Goal: Information Seeking & Learning: Learn about a topic

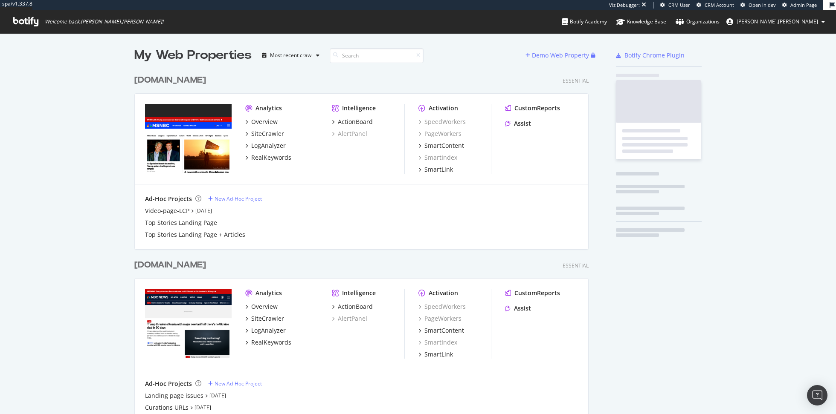
scroll to position [771, 461]
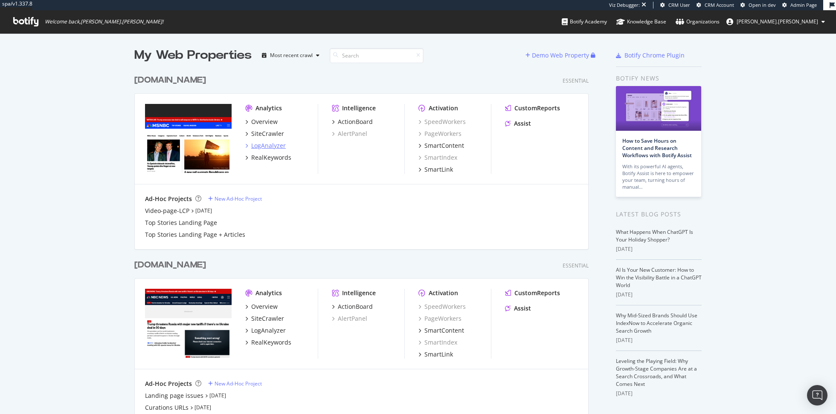
click at [268, 145] on div "LogAnalyzer" at bounding box center [268, 146] width 35 height 9
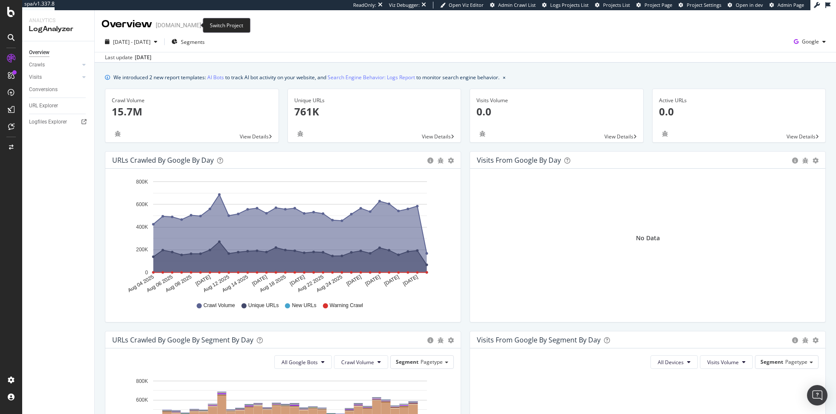
click at [205, 23] on icon "arrow-right-arrow-left" at bounding box center [207, 25] width 5 height 6
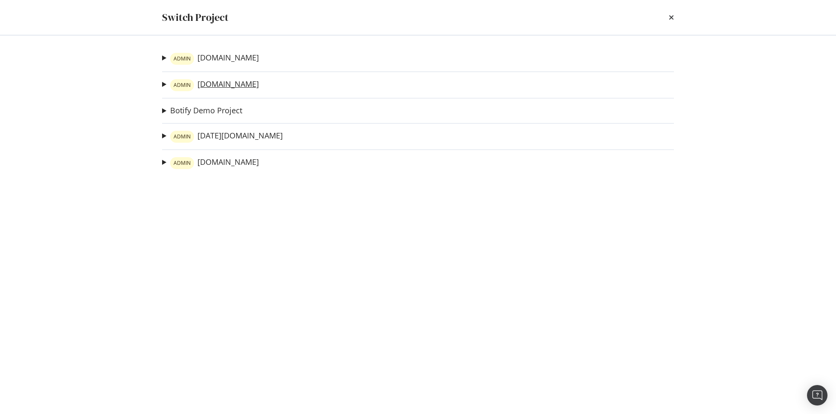
click at [204, 87] on link "ADMIN nbcnews.com" at bounding box center [214, 85] width 89 height 12
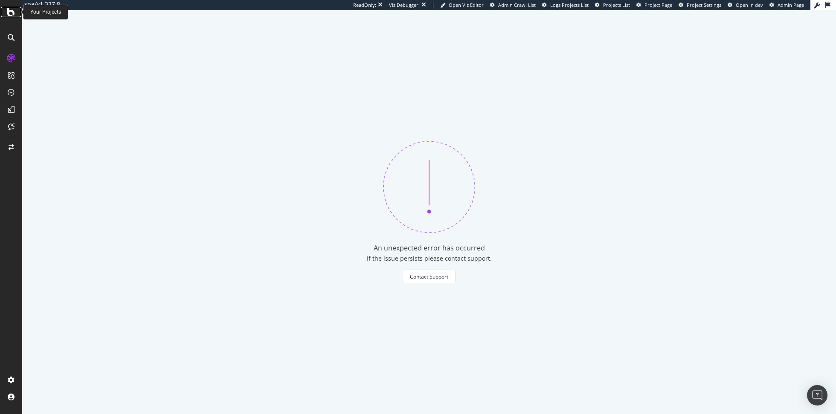
click at [11, 15] on icon at bounding box center [11, 12] width 8 height 10
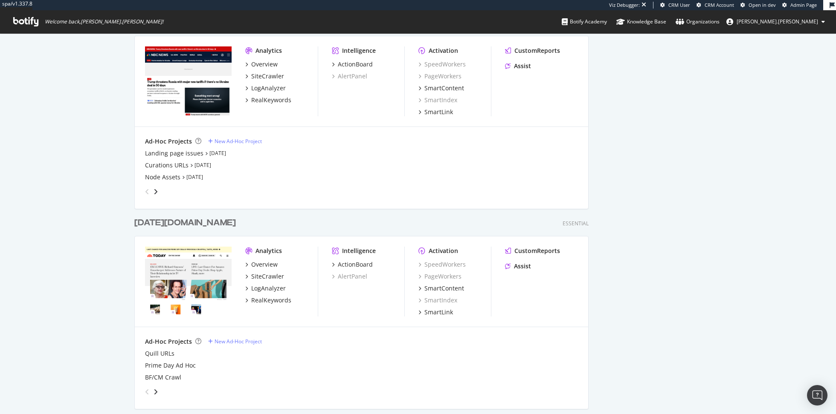
scroll to position [381, 0]
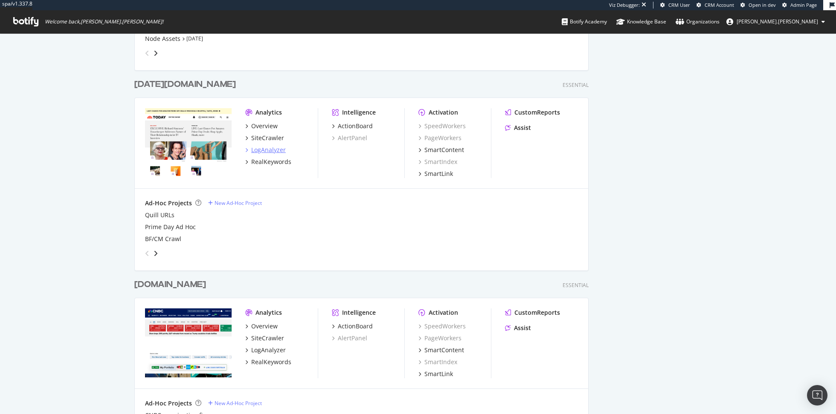
click at [263, 146] on div "LogAnalyzer" at bounding box center [268, 150] width 35 height 9
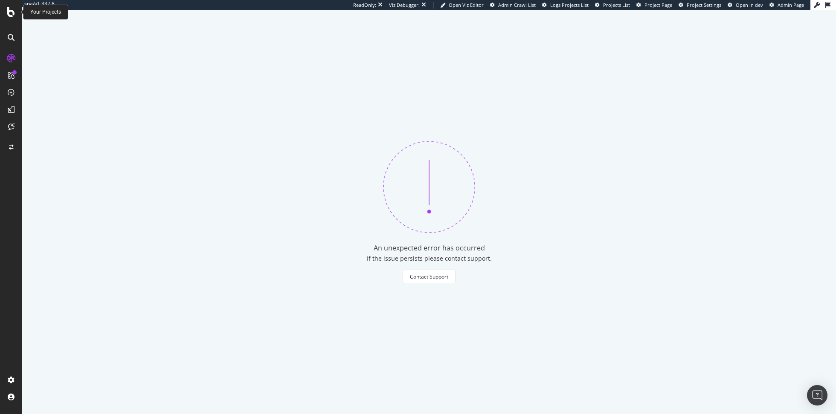
click at [14, 13] on icon at bounding box center [11, 12] width 8 height 10
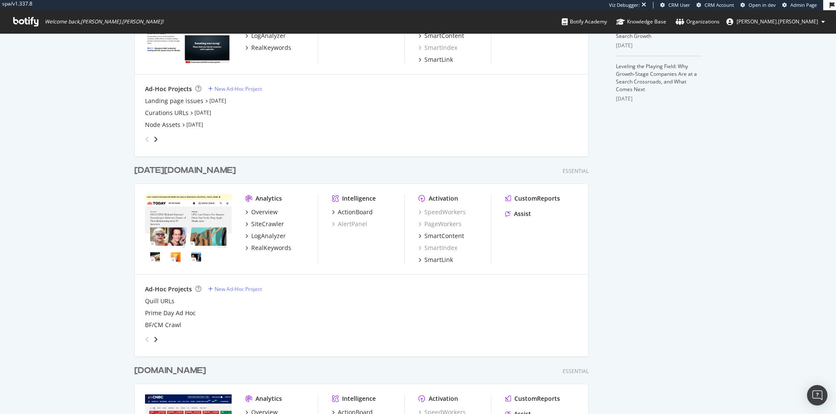
scroll to position [396, 0]
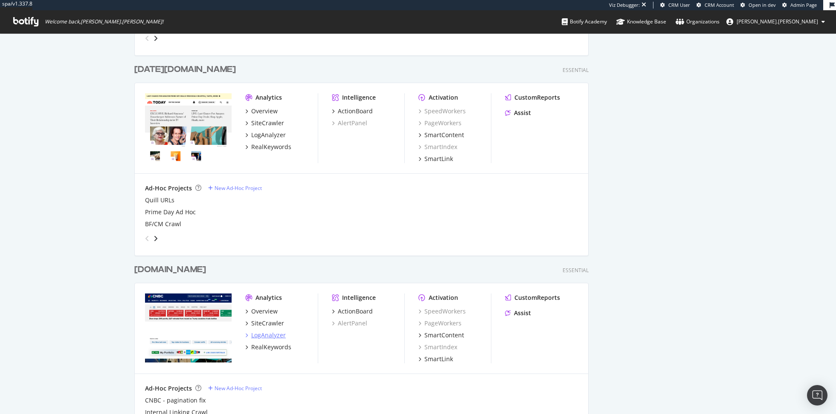
click at [272, 332] on div "LogAnalyzer" at bounding box center [268, 335] width 35 height 9
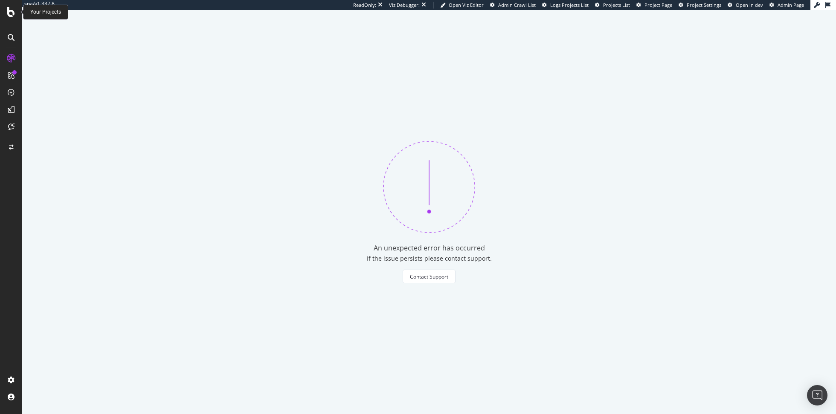
click at [10, 9] on icon at bounding box center [11, 12] width 8 height 10
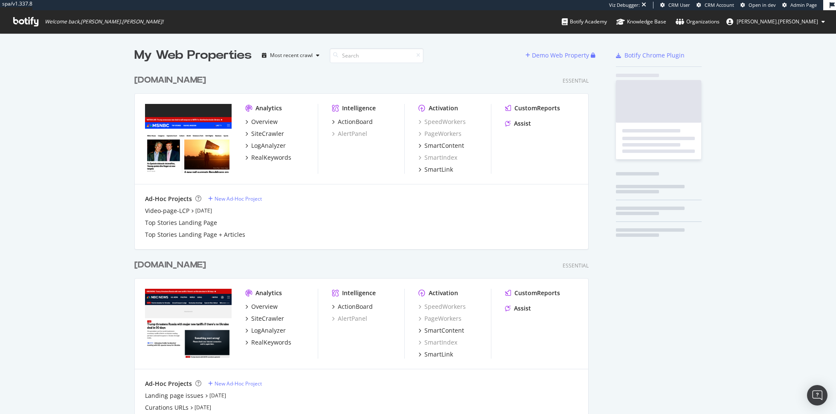
scroll to position [771, 461]
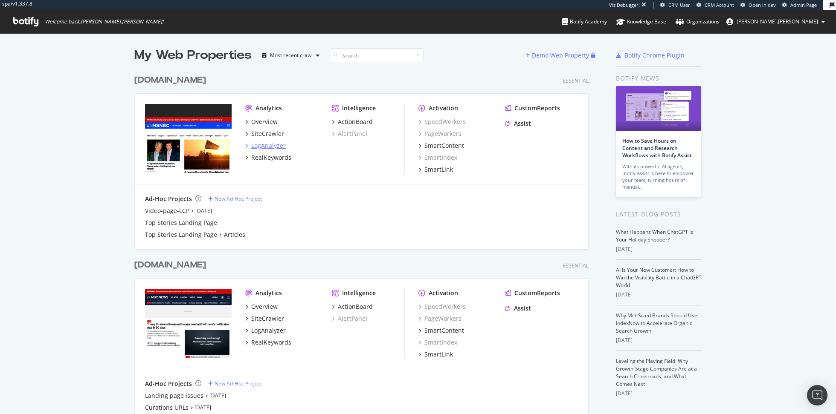
click at [275, 146] on div "LogAnalyzer" at bounding box center [268, 146] width 35 height 9
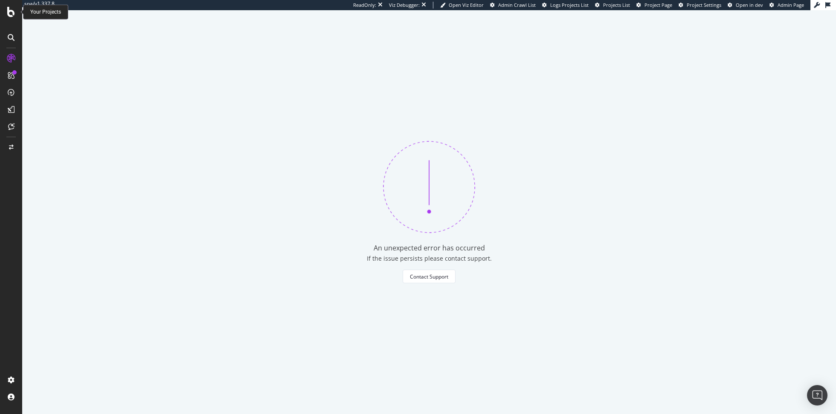
click at [7, 16] on icon at bounding box center [11, 12] width 8 height 10
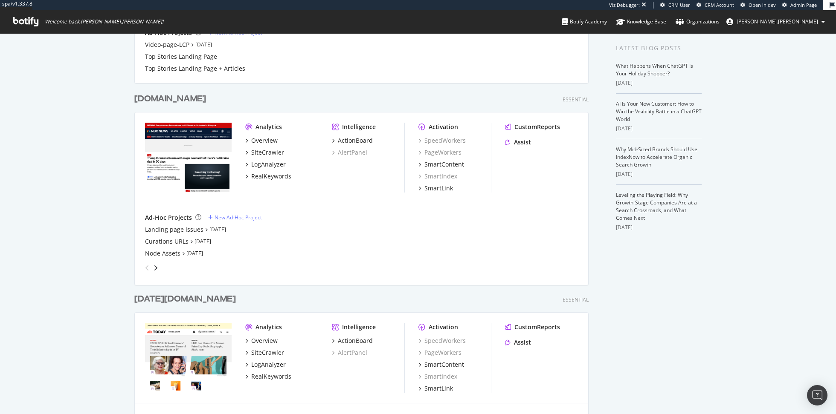
scroll to position [250, 0]
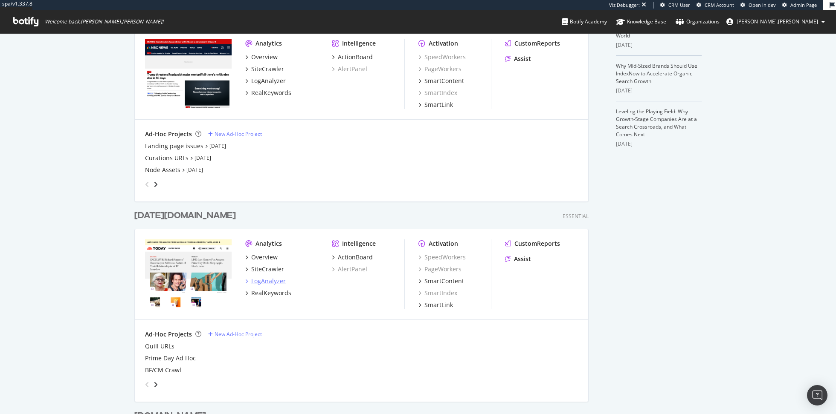
click at [271, 277] on div "LogAnalyzer" at bounding box center [268, 281] width 35 height 9
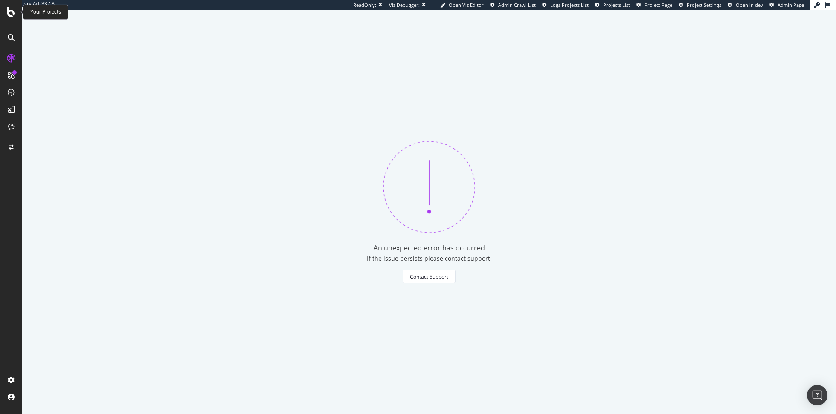
click at [7, 7] on icon at bounding box center [11, 12] width 8 height 10
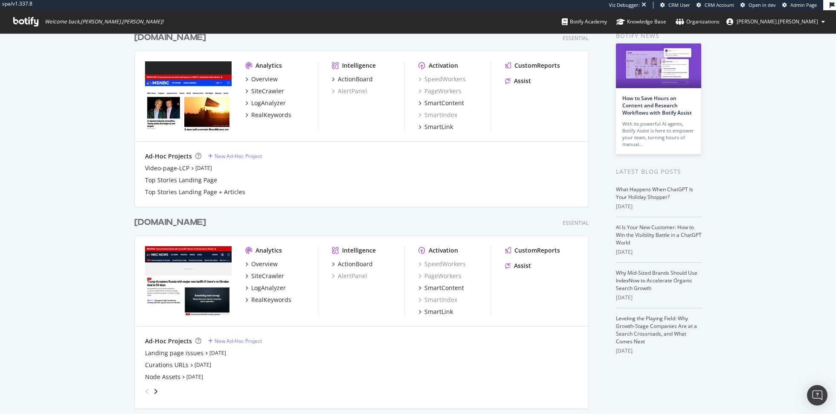
scroll to position [45, 0]
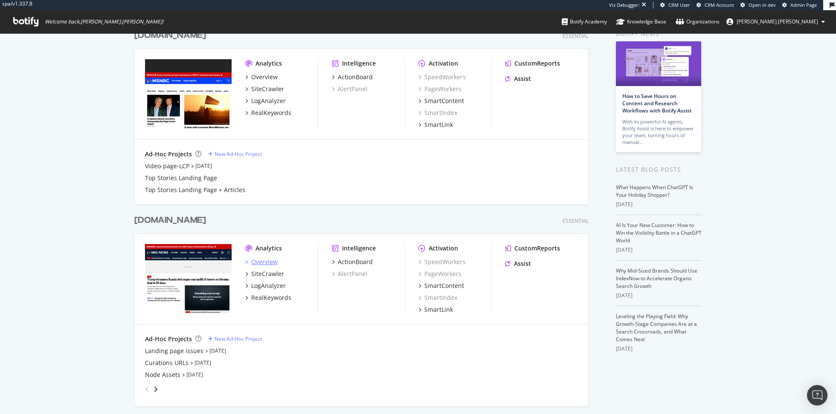
click at [267, 263] on div "Overview" at bounding box center [264, 262] width 26 height 9
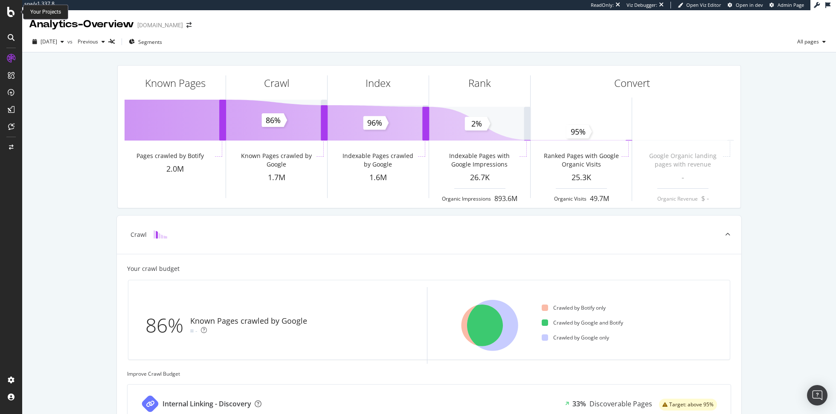
click at [9, 14] on icon at bounding box center [11, 12] width 8 height 10
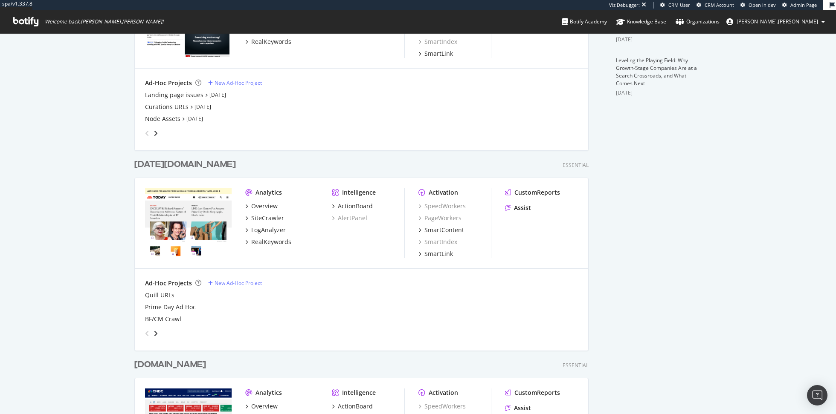
scroll to position [351, 0]
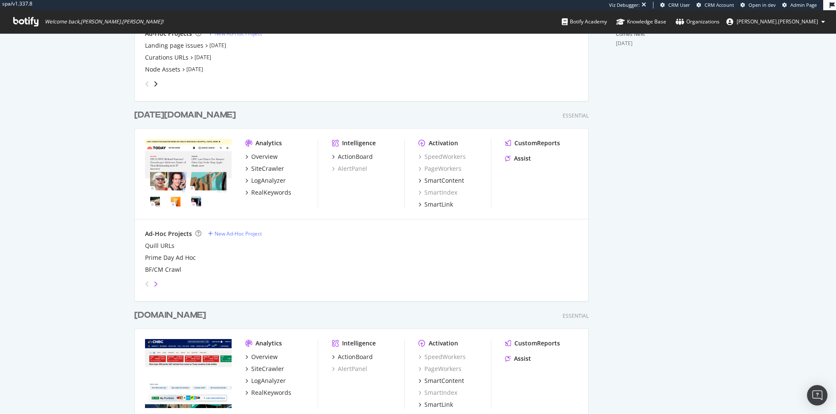
click at [155, 284] on icon "angle-right" at bounding box center [156, 284] width 4 height 7
click at [143, 285] on div "angle-left" at bounding box center [147, 285] width 11 height 14
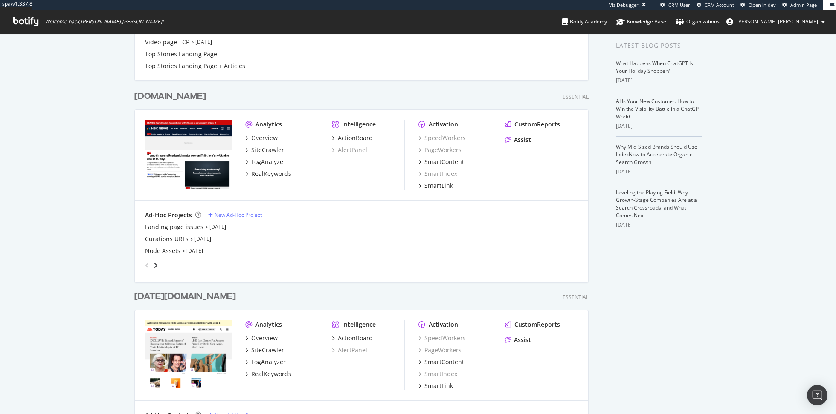
scroll to position [0, 0]
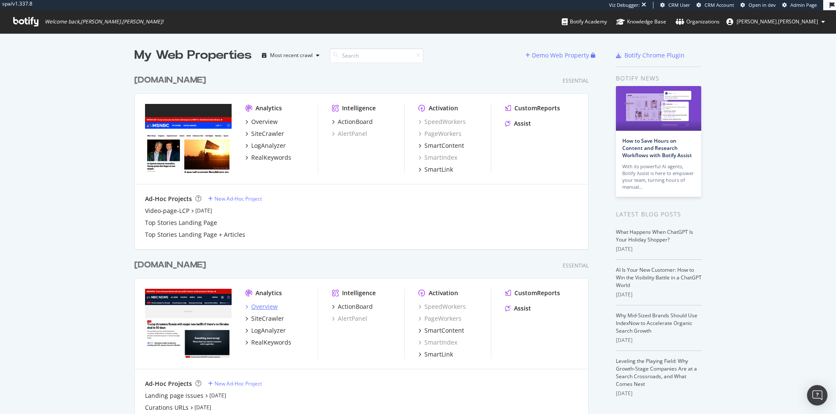
click at [266, 307] on div "Overview" at bounding box center [264, 307] width 26 height 9
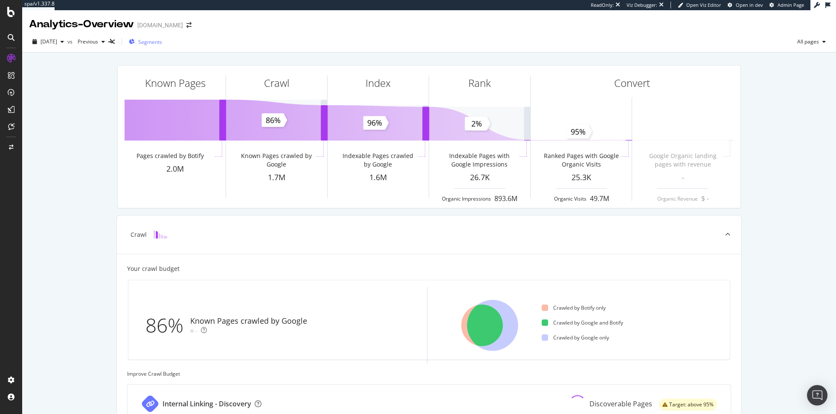
click at [162, 41] on span "Segments" at bounding box center [150, 41] width 24 height 7
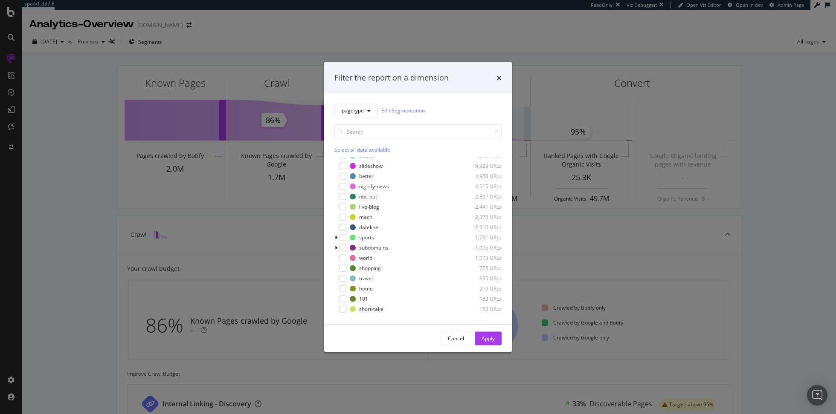
scroll to position [204, 0]
click at [368, 112] on icon "modal" at bounding box center [368, 110] width 3 height 5
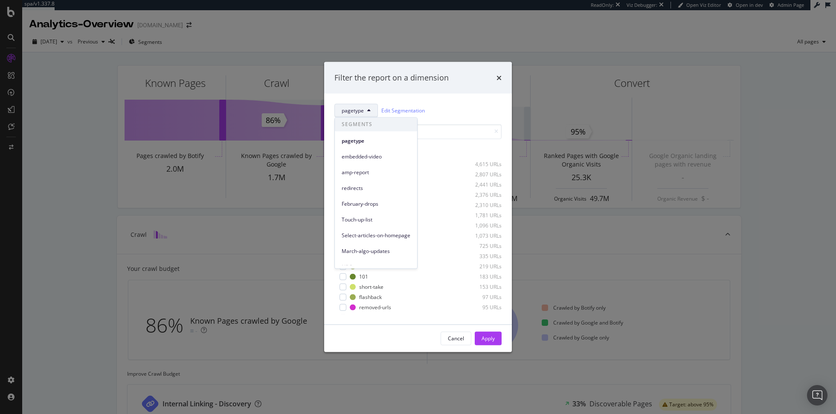
click at [473, 116] on div "pagetype Edit Segmentation" at bounding box center [417, 111] width 167 height 14
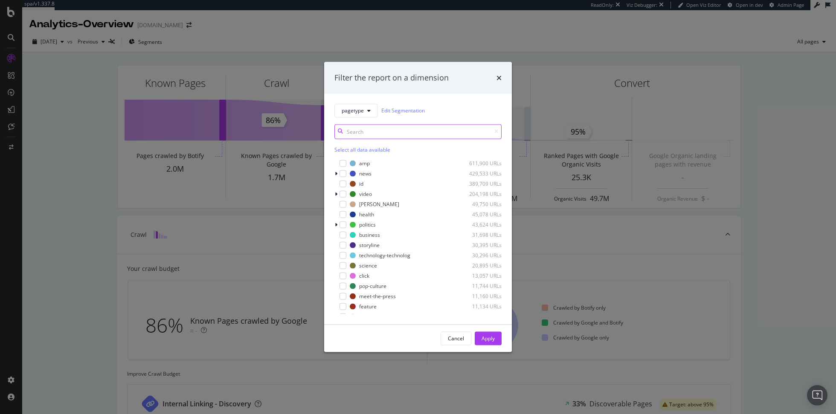
click at [374, 129] on input "modal" at bounding box center [417, 131] width 167 height 15
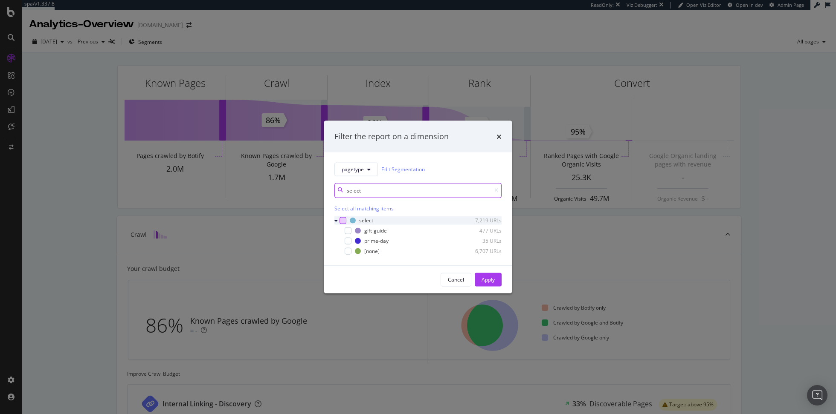
type input "select"
click at [343, 221] on div "modal" at bounding box center [342, 220] width 7 height 7
click at [482, 280] on div "Apply" at bounding box center [487, 279] width 13 height 7
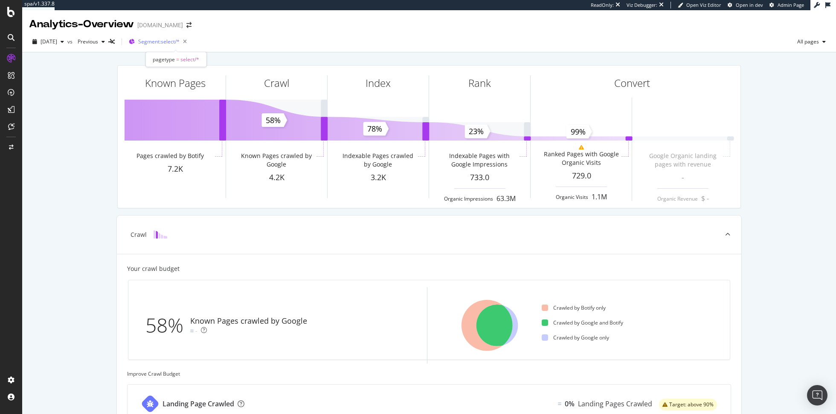
click at [163, 40] on span "Segment: select/*" at bounding box center [158, 41] width 41 height 7
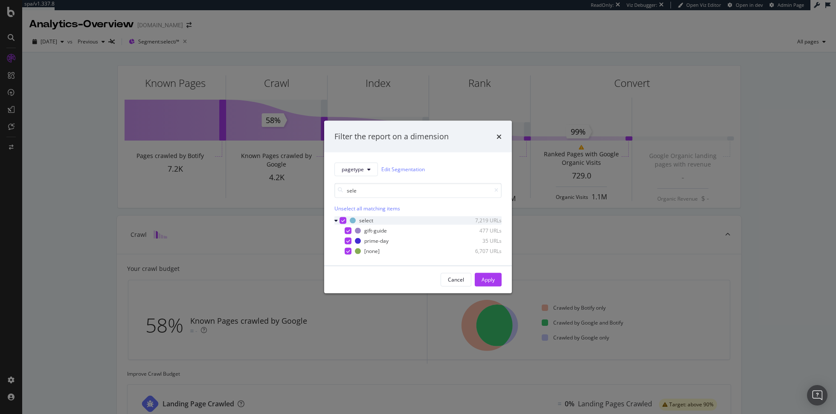
click at [342, 218] on div "modal" at bounding box center [342, 220] width 7 height 7
click at [353, 191] on input "sele" at bounding box center [417, 190] width 167 height 15
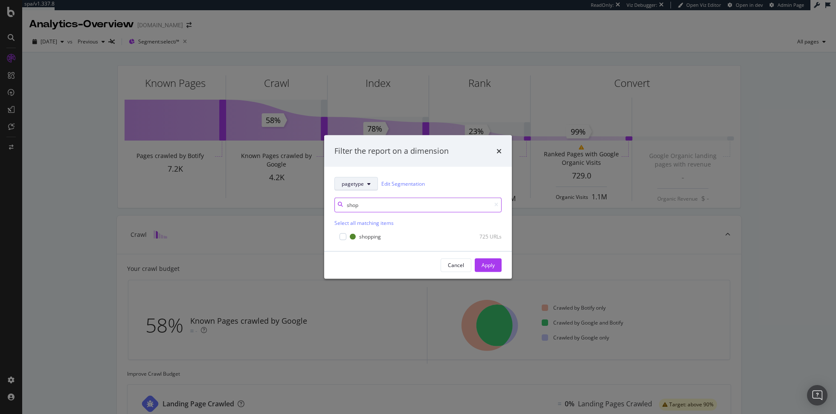
type input "shop"
click at [355, 182] on span "pagetype" at bounding box center [353, 183] width 22 height 7
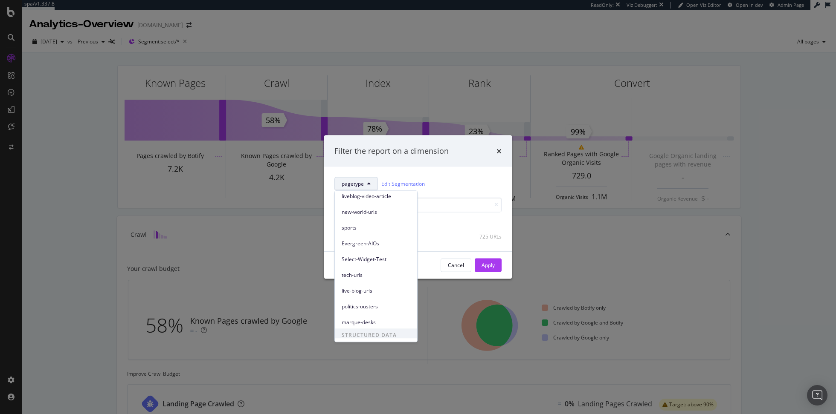
scroll to position [211, 0]
click at [363, 331] on span "Breadcrumb Tree" at bounding box center [376, 333] width 69 height 8
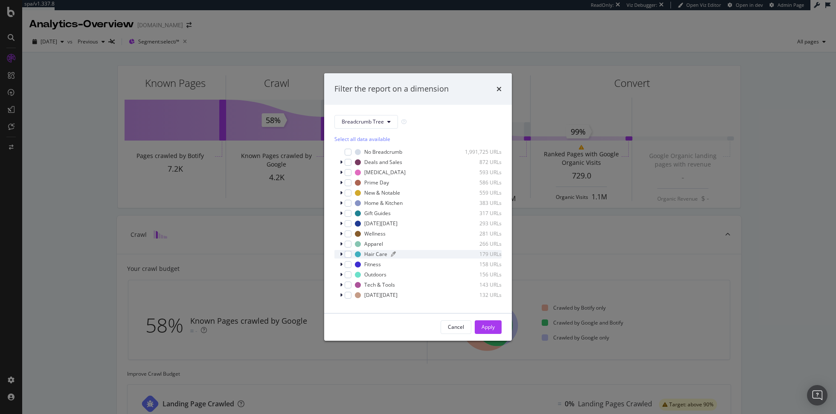
scroll to position [7, 0]
click at [365, 301] on span "Show 15 more" at bounding box center [357, 299] width 32 height 7
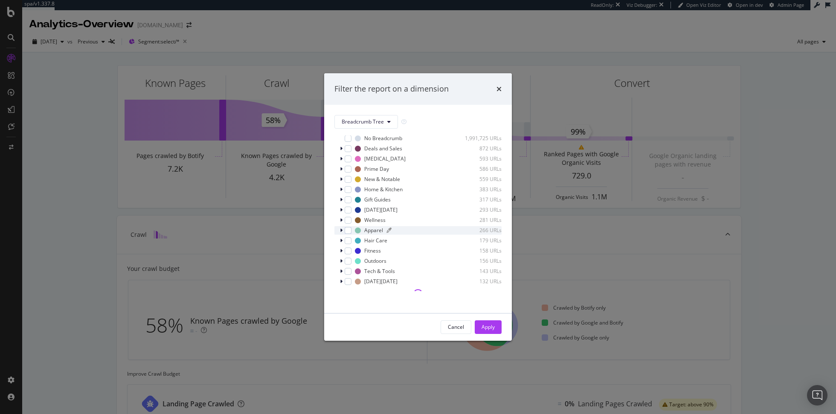
scroll to position [0, 0]
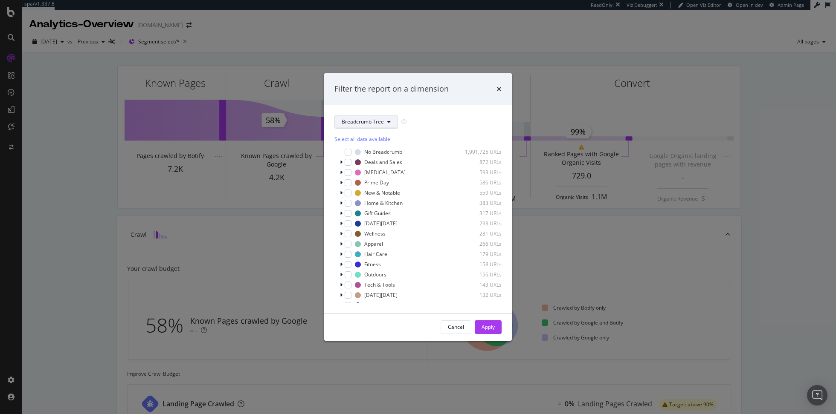
click at [377, 117] on button "Breadcrumb Tree" at bounding box center [366, 122] width 64 height 14
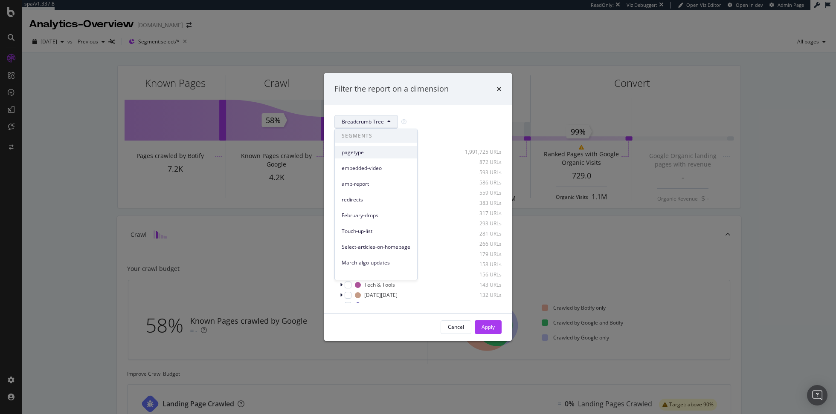
click at [369, 146] on div "pagetype" at bounding box center [376, 152] width 82 height 12
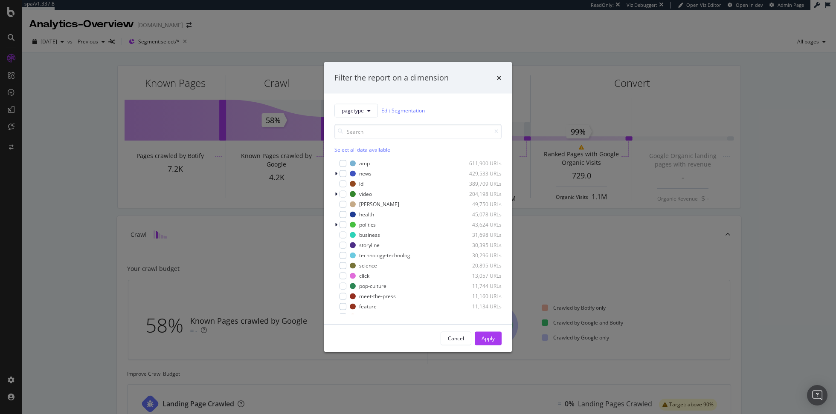
click at [242, 165] on div "Filter the report on a dimension pagetype Edit Segmentation Select all data ava…" at bounding box center [418, 207] width 836 height 414
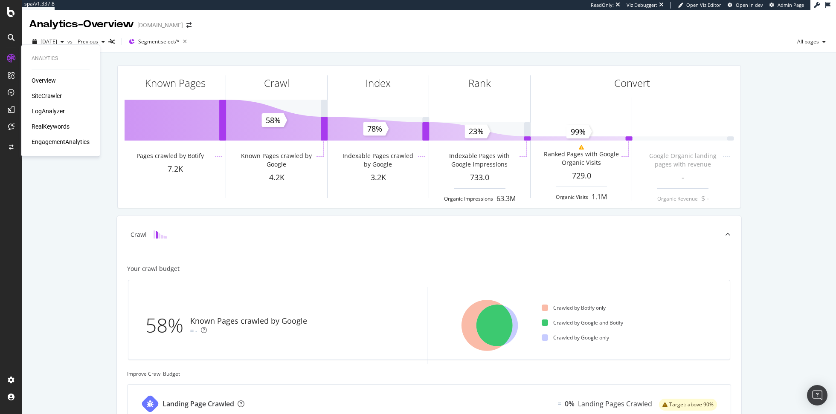
click at [54, 125] on div "RealKeywords" at bounding box center [51, 126] width 38 height 9
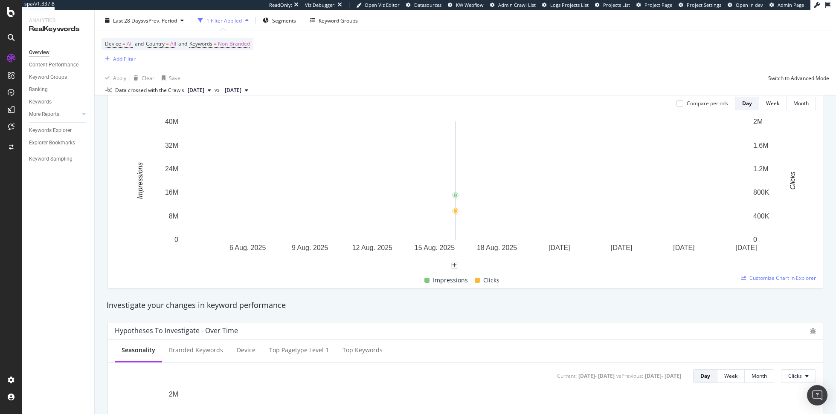
scroll to position [111, 0]
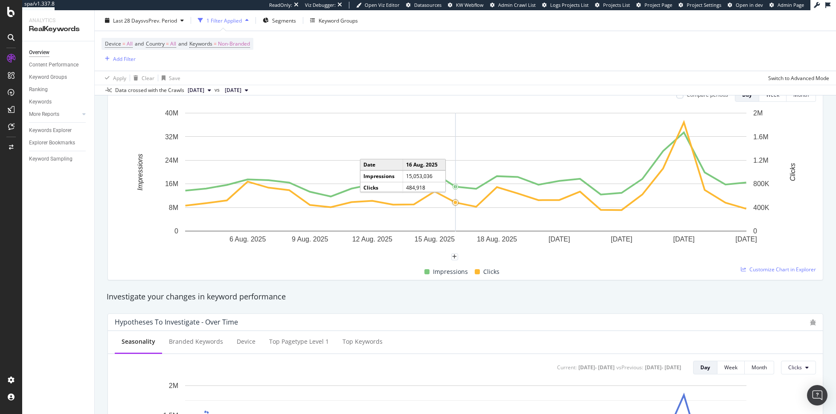
click at [456, 201] on circle "A chart." at bounding box center [455, 202] width 3 height 3
